Goal: Check status: Check status

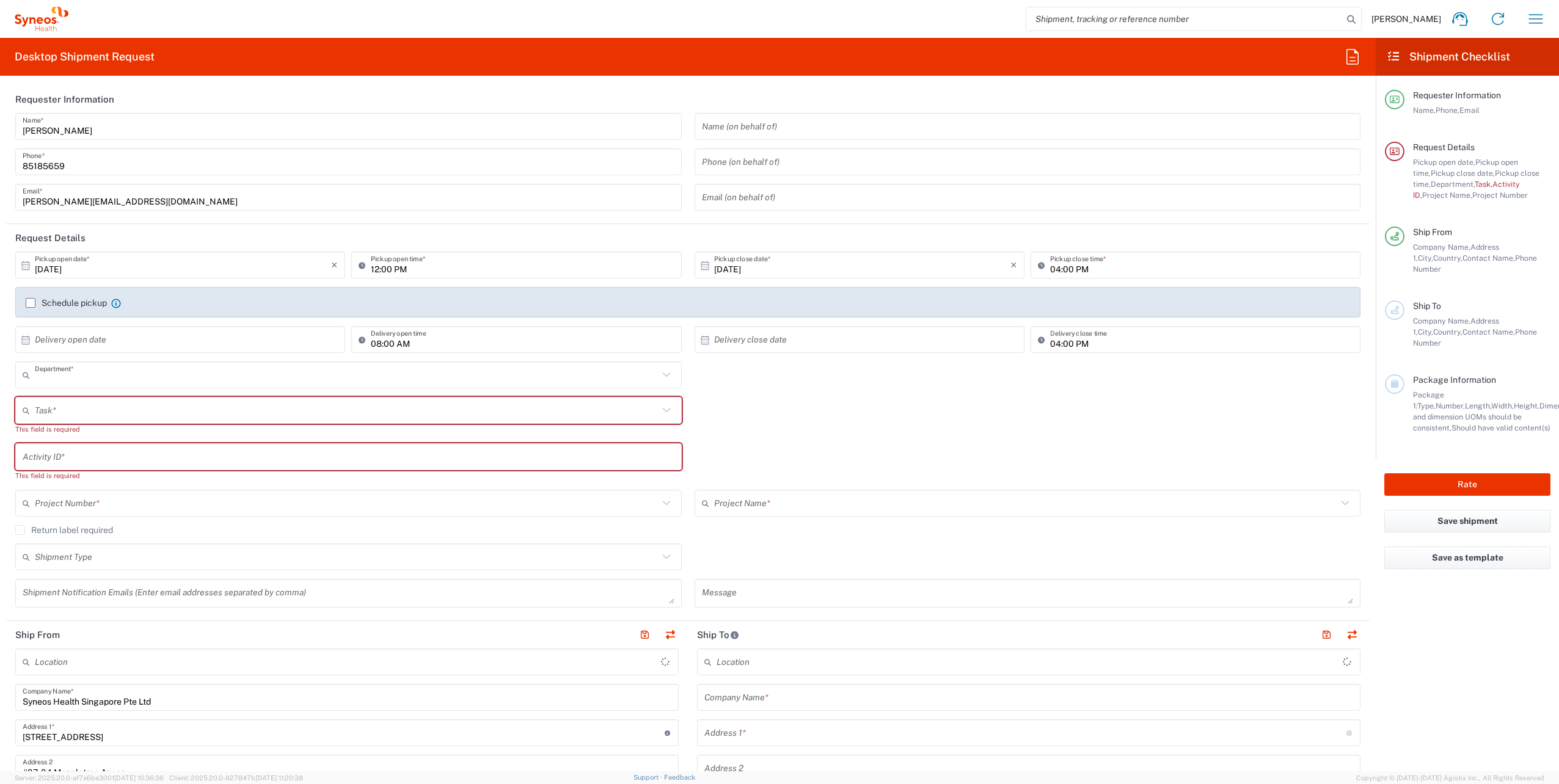
type input "4510"
type input "[GEOGRAPHIC_DATA]"
type input "Syneos Health Singapore PteLtd"
click at [1542, 20] on icon "button" at bounding box center [1535, 19] width 20 height 20
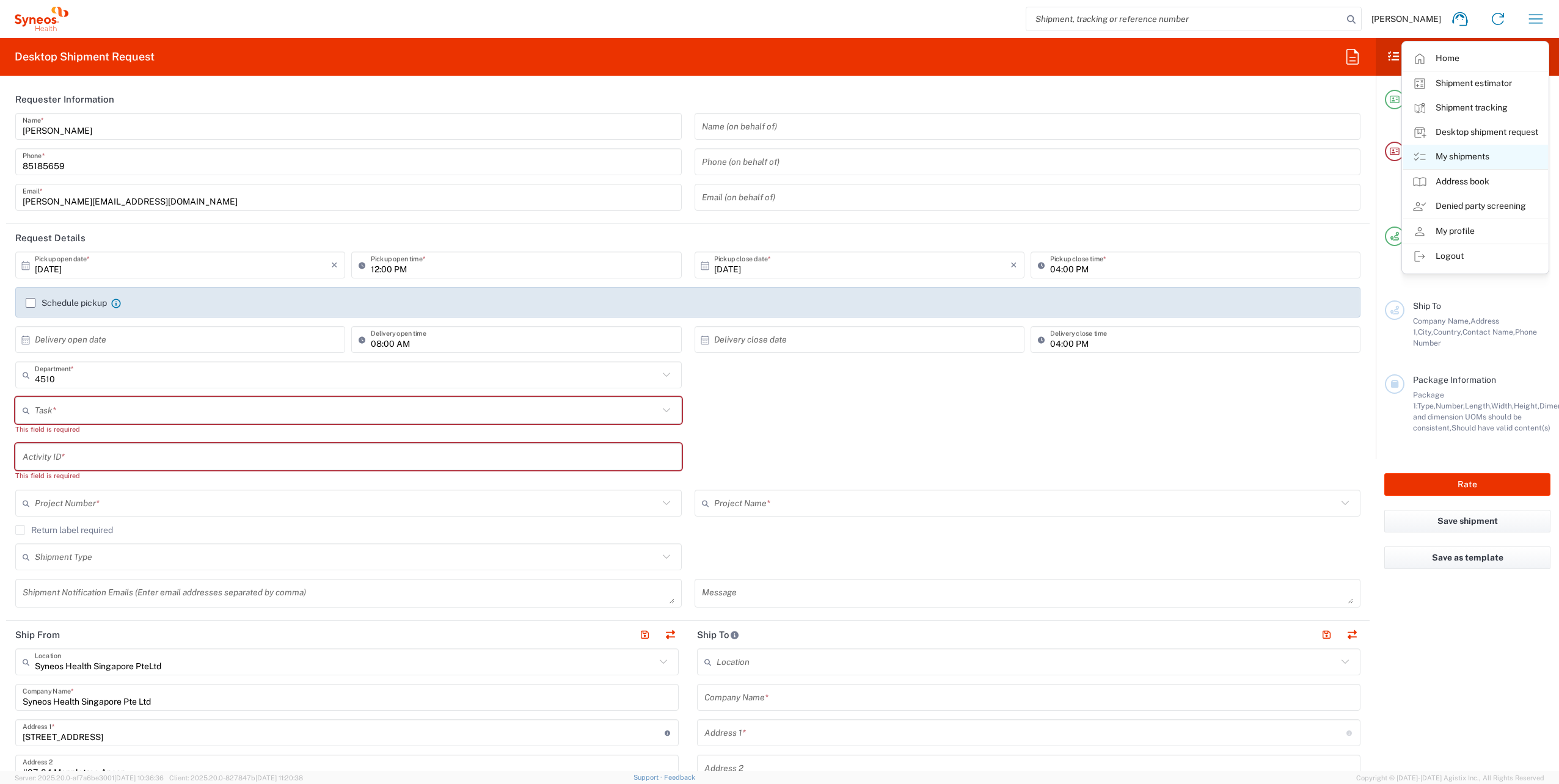
click at [1448, 151] on link "My shipments" at bounding box center [1475, 156] width 145 height 24
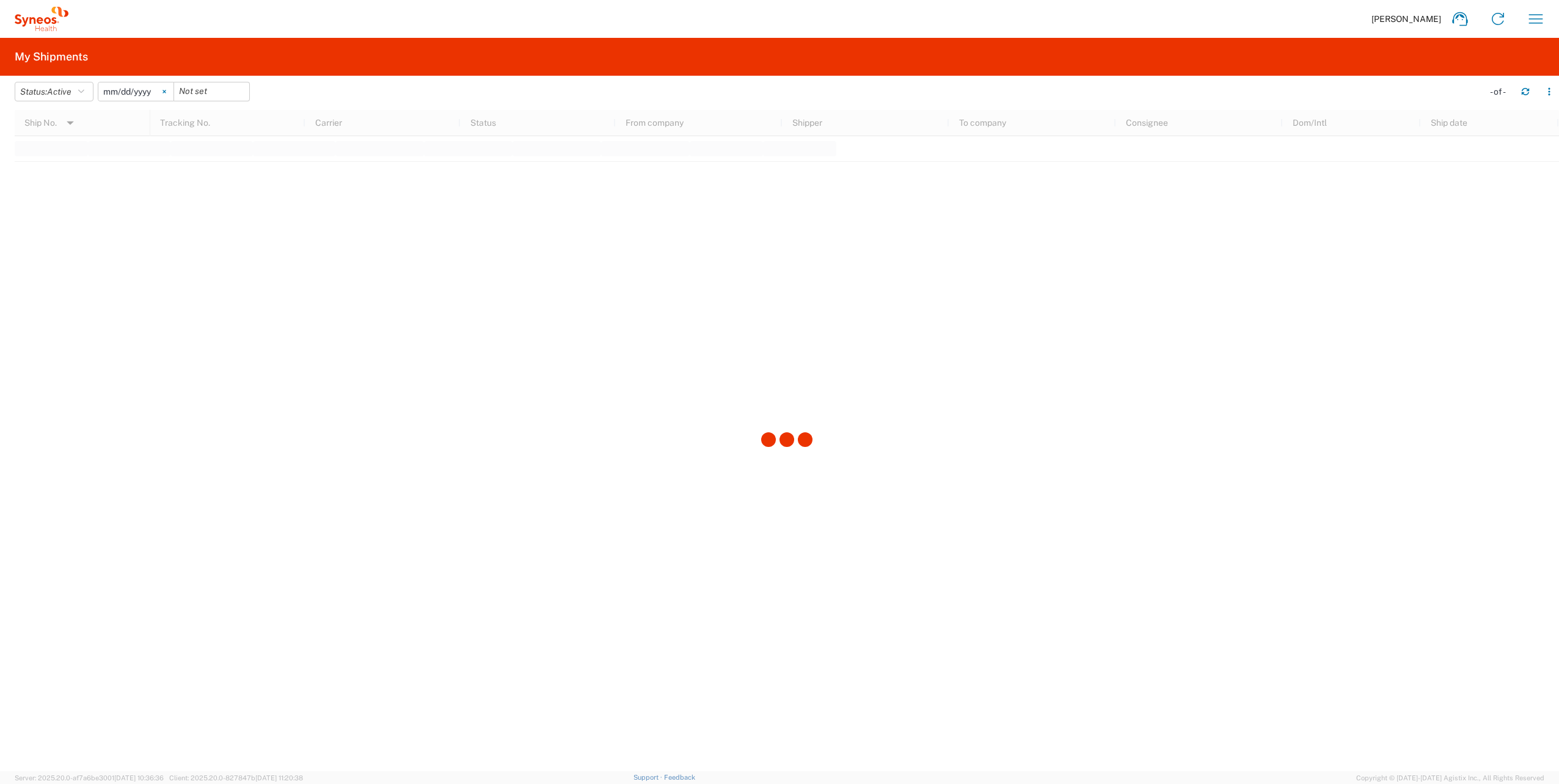
click at [166, 90] on icon at bounding box center [164, 92] width 4 height 4
click at [84, 89] on icon "button" at bounding box center [81, 91] width 6 height 9
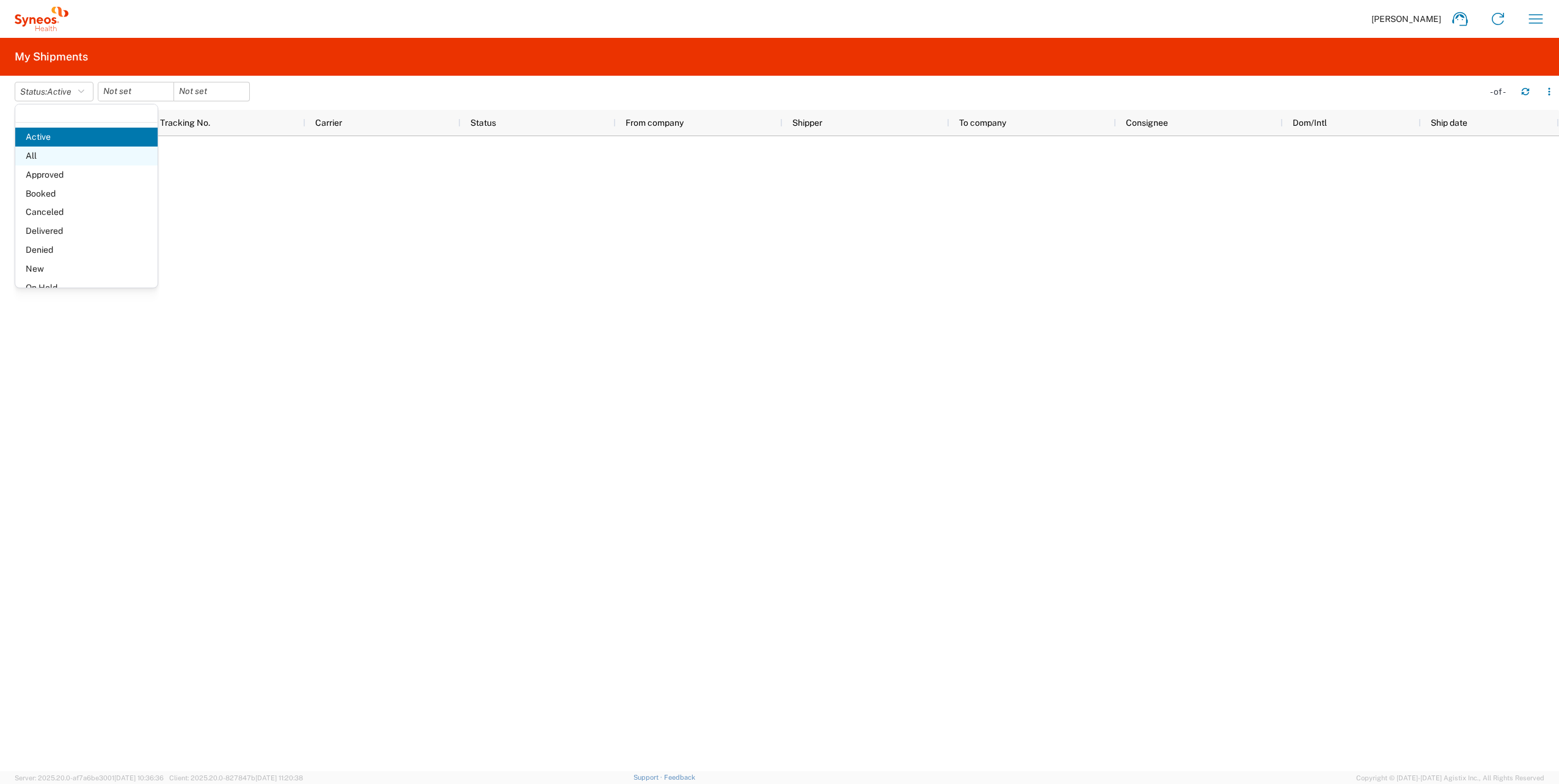
click at [58, 155] on span "All" at bounding box center [86, 156] width 142 height 19
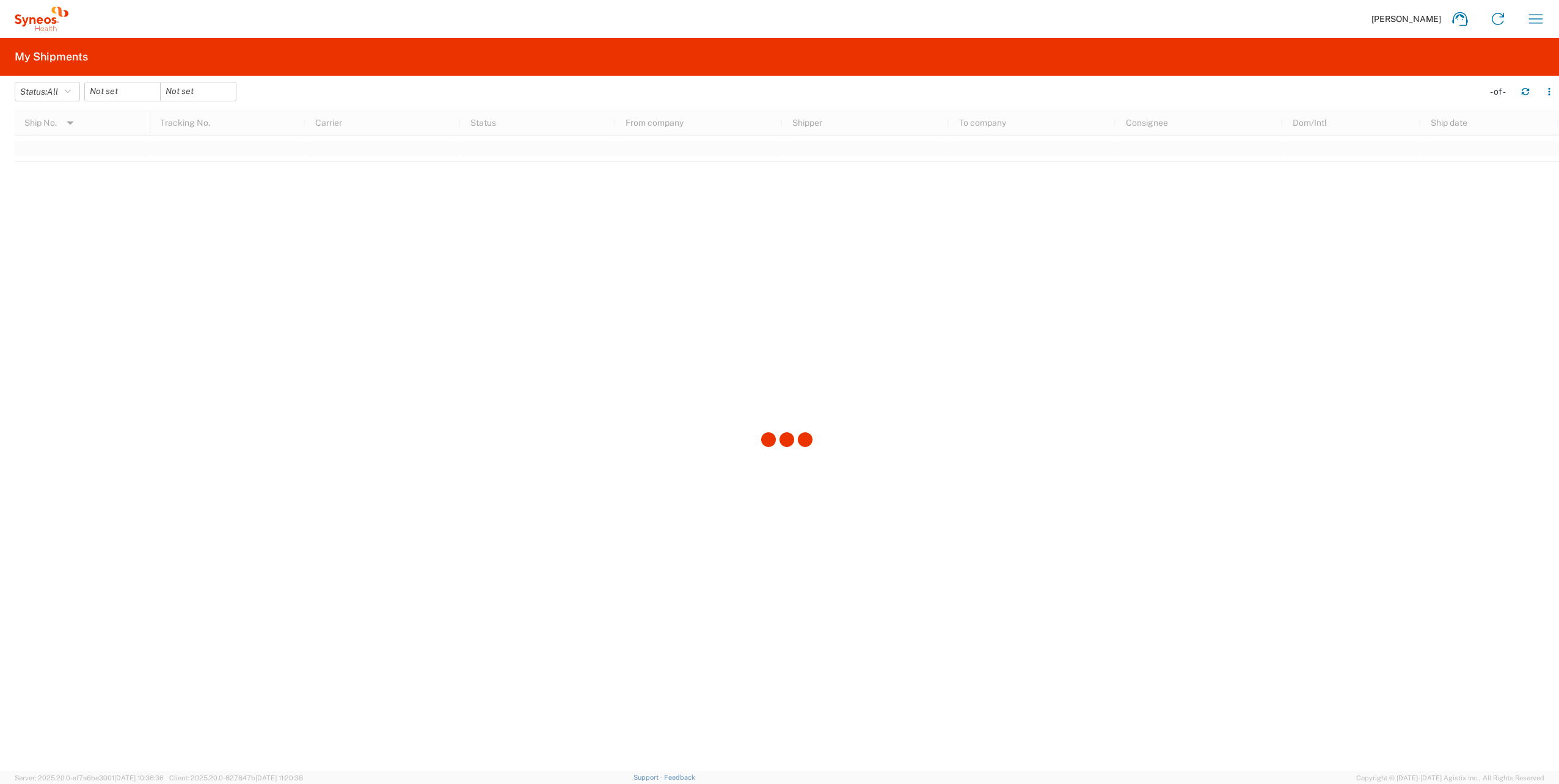
click at [58, 155] on div at bounding box center [786, 440] width 1544 height 662
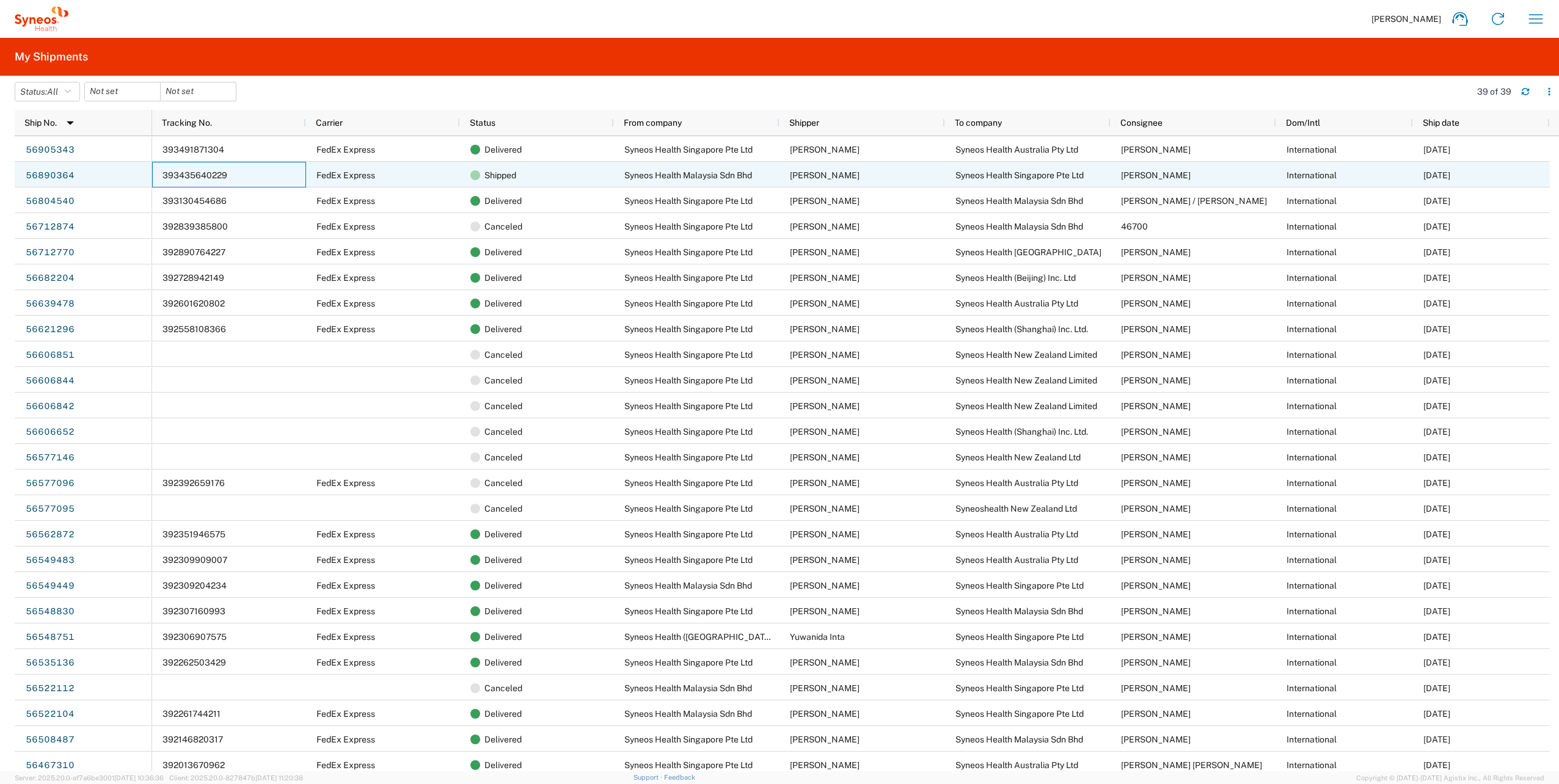
click at [278, 179] on div "393435640229" at bounding box center [228, 174] width 154 height 26
click at [272, 181] on div "393435640229" at bounding box center [228, 174] width 154 height 26
click at [55, 174] on link "56890364" at bounding box center [50, 176] width 50 height 20
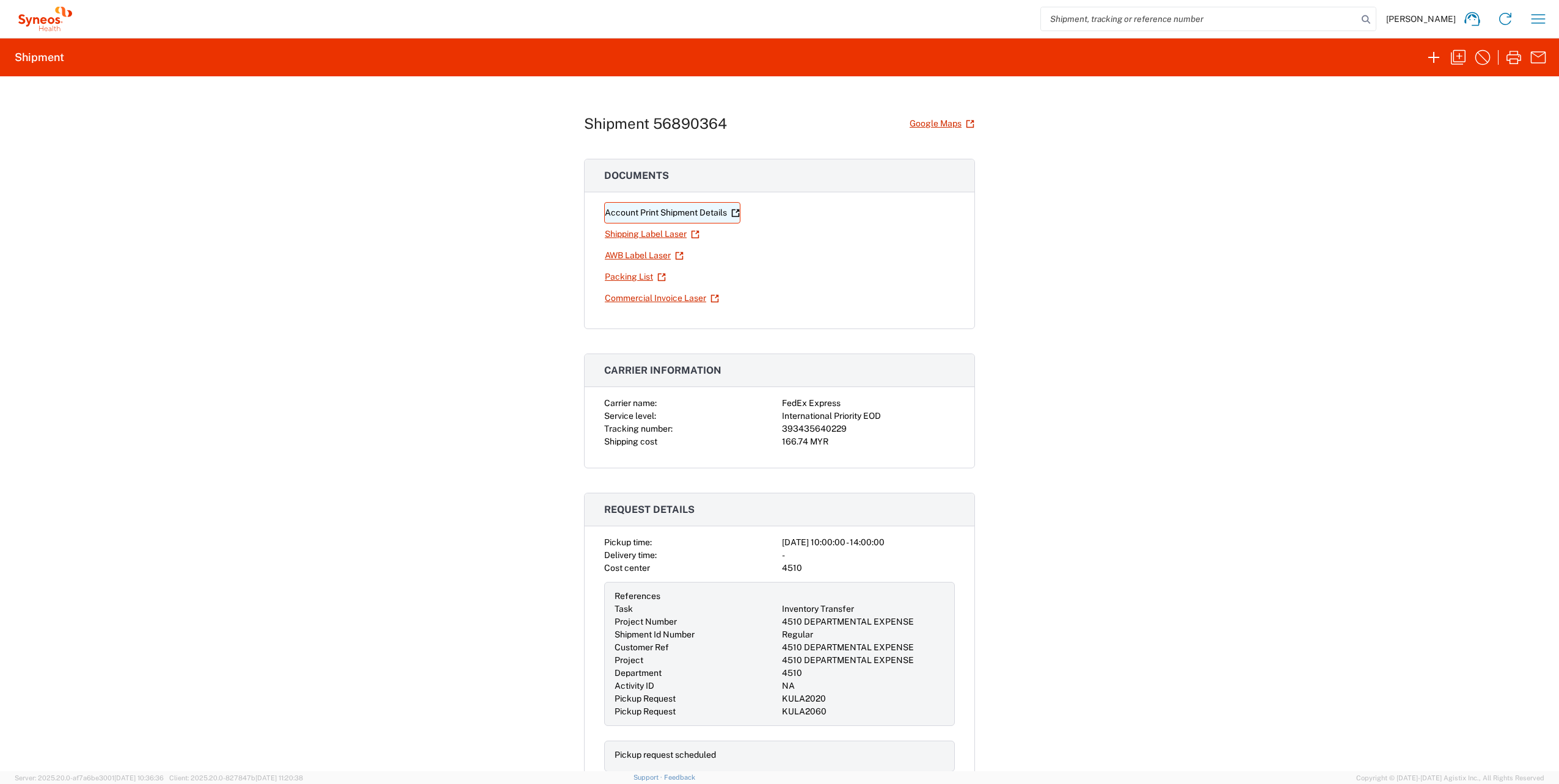
click at [709, 211] on link "Account Print Shipment Details" at bounding box center [672, 213] width 136 height 22
click at [627, 235] on link "Shipping Label Laser" at bounding box center [652, 234] width 96 height 22
click at [629, 277] on link "Packing List" at bounding box center [635, 277] width 62 height 22
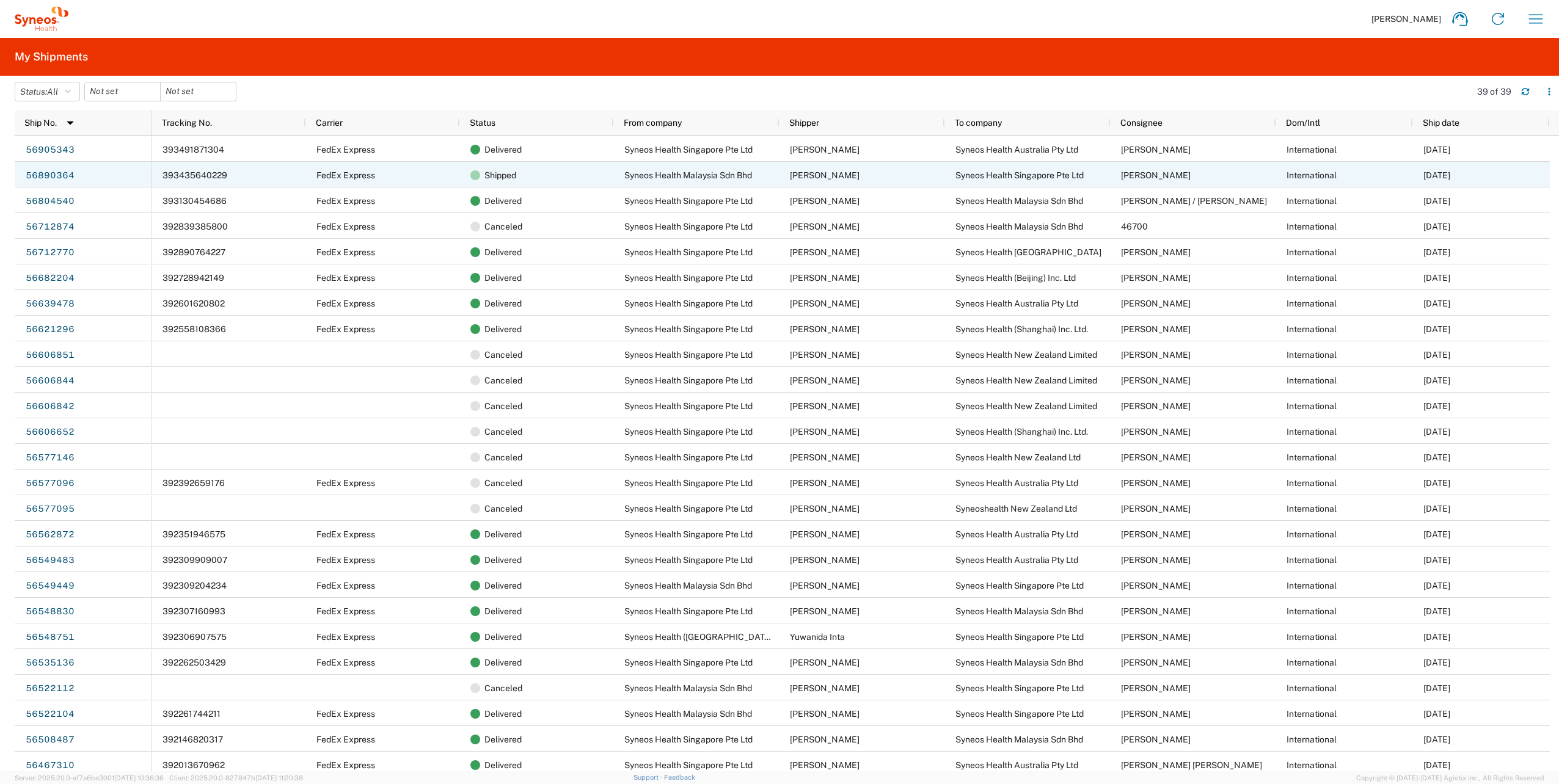
click at [266, 179] on div "393435640229" at bounding box center [228, 174] width 154 height 26
